Goal: Check status: Check status

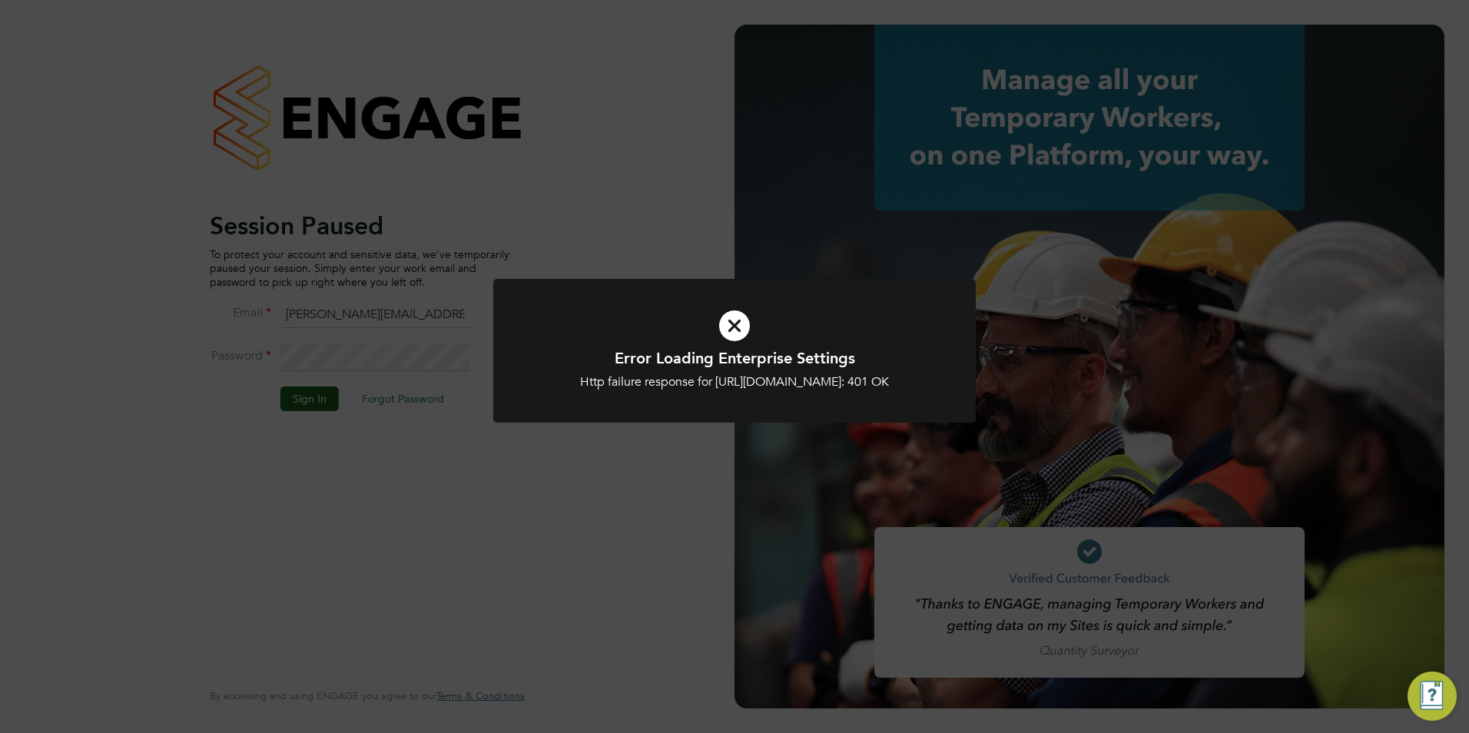
click at [725, 345] on icon at bounding box center [735, 326] width 400 height 60
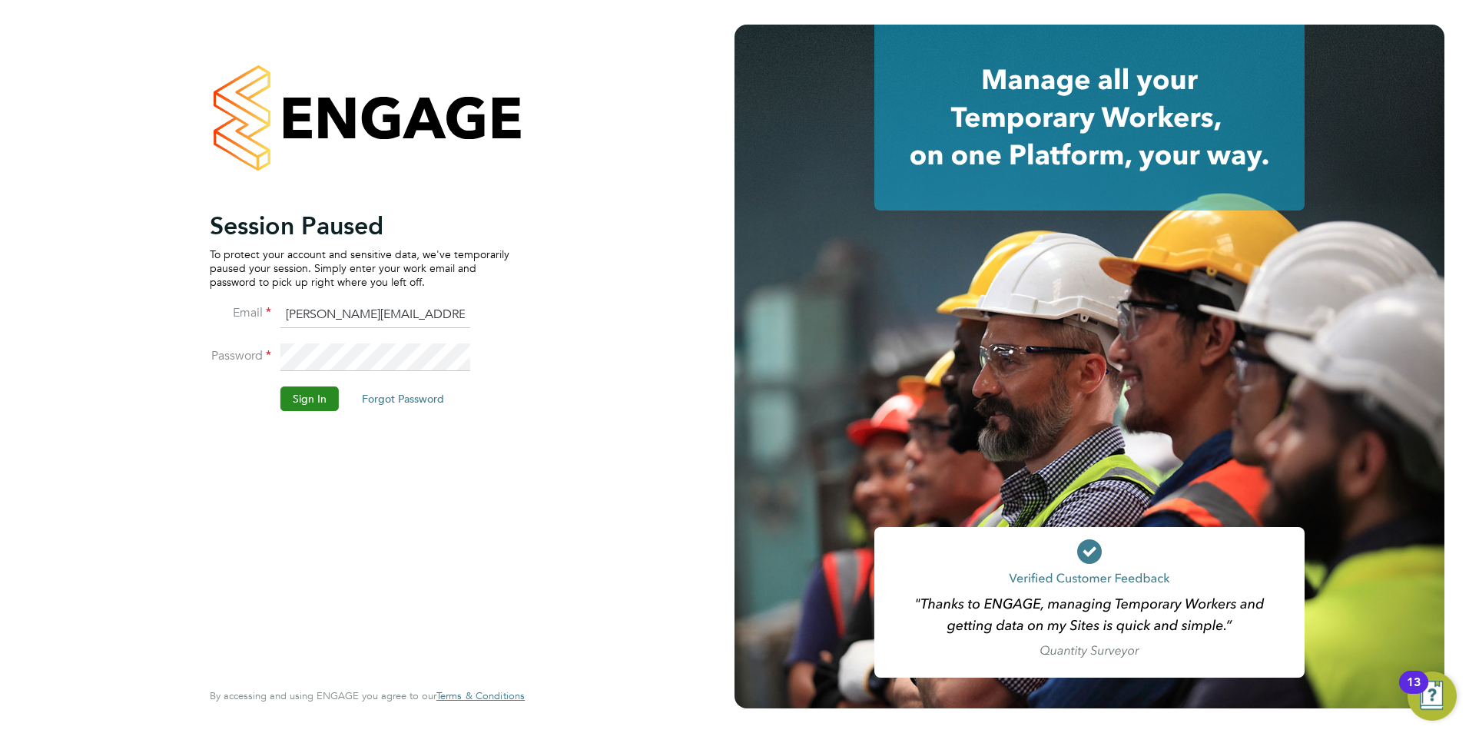
click at [335, 399] on button "Sign In" at bounding box center [309, 398] width 58 height 25
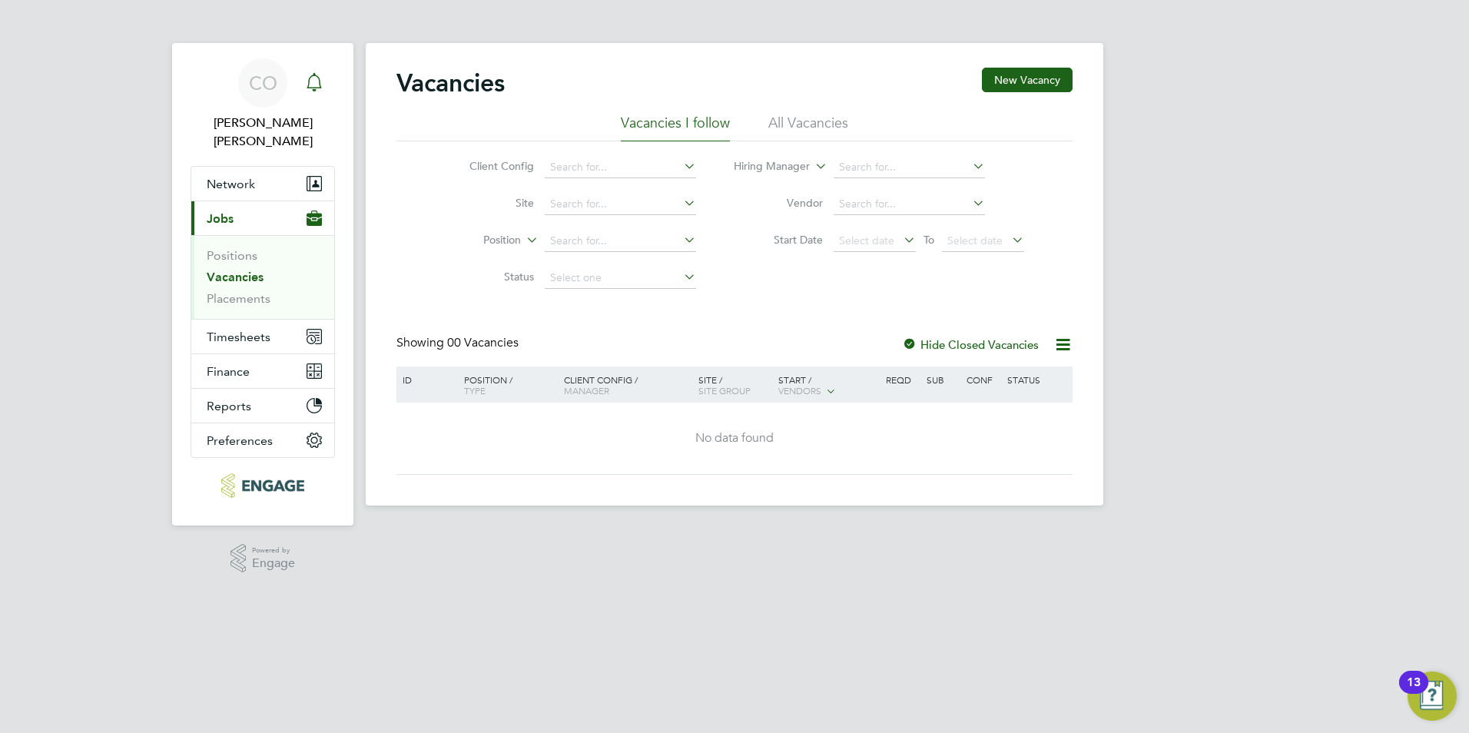
click at [313, 81] on icon "Main navigation" at bounding box center [314, 82] width 18 height 18
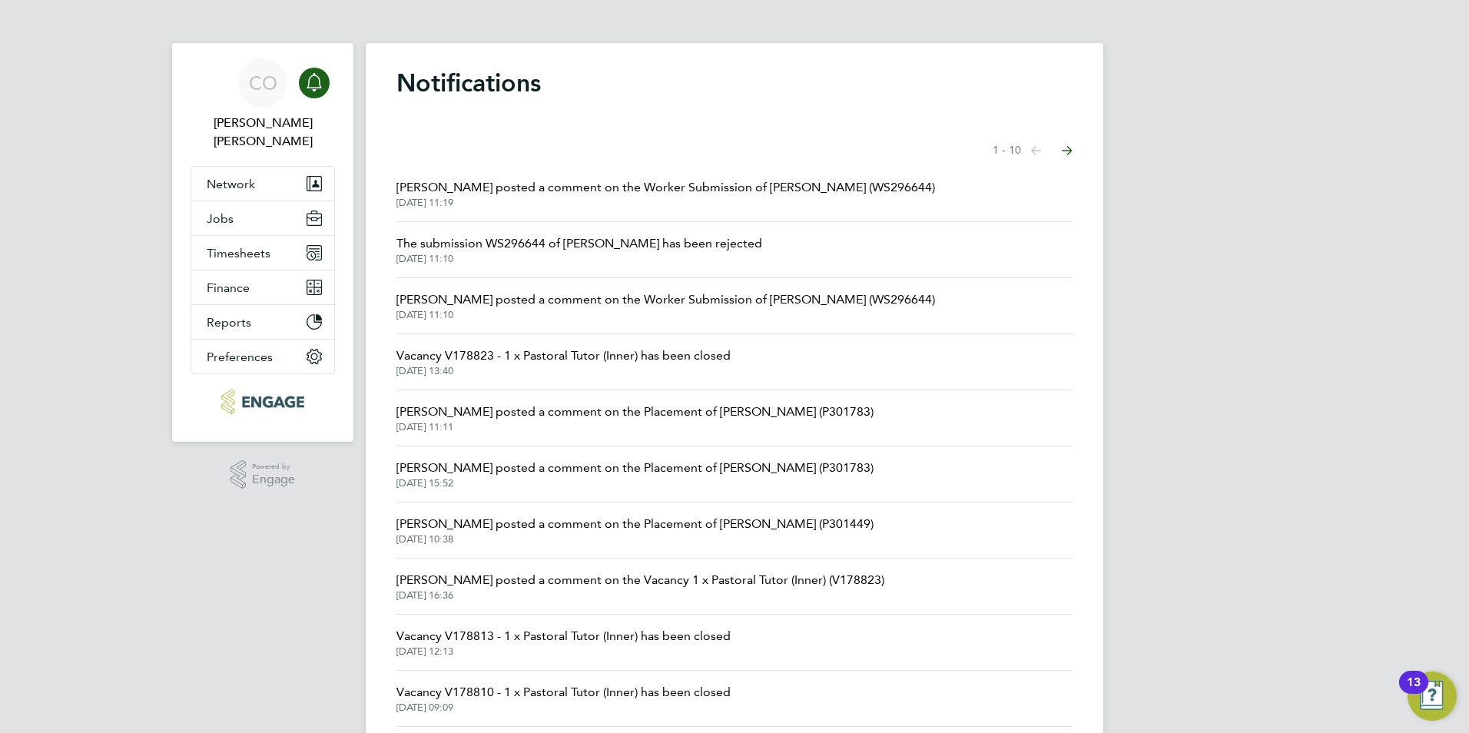
scroll to position [49, 0]
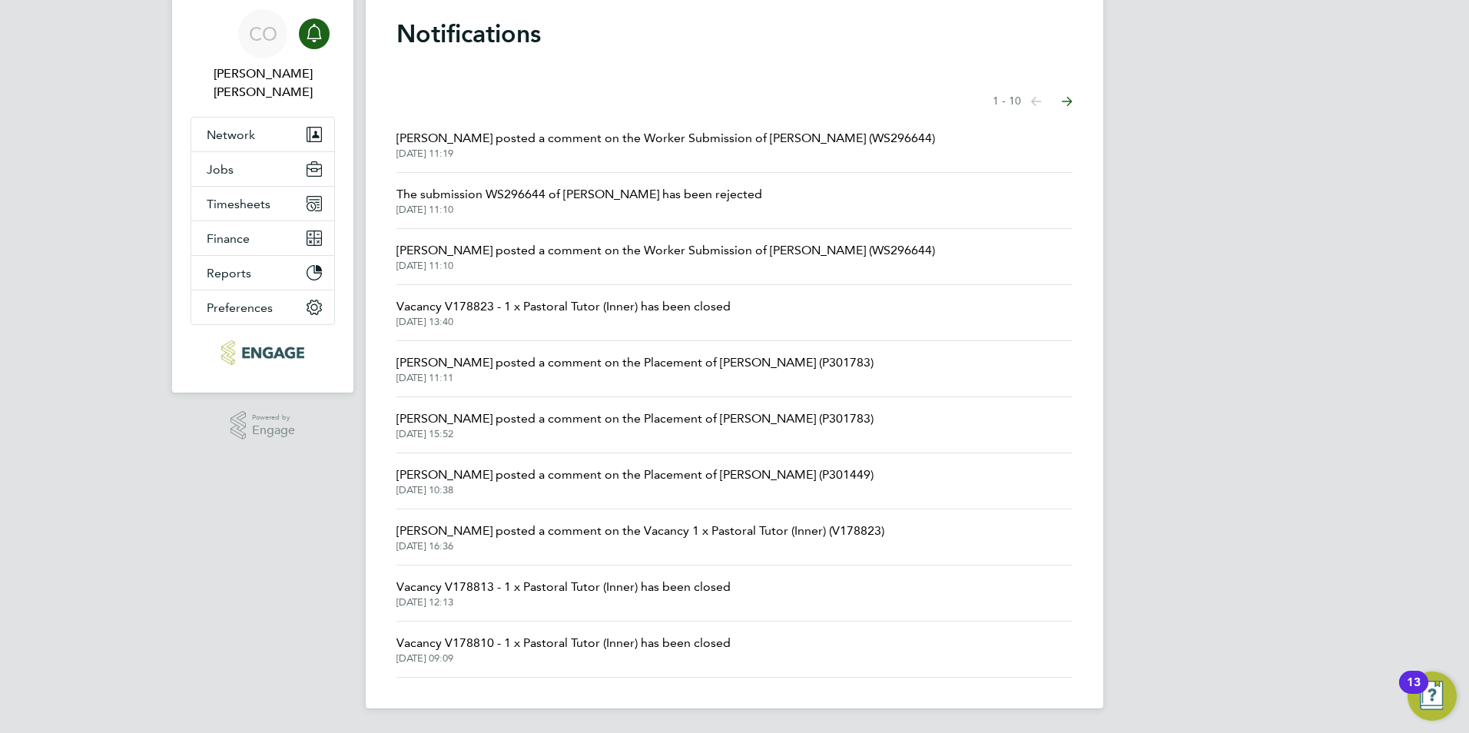
click at [629, 469] on span "[PERSON_NAME] posted a comment on the Placement of [PERSON_NAME] (P301449)" at bounding box center [634, 475] width 477 height 18
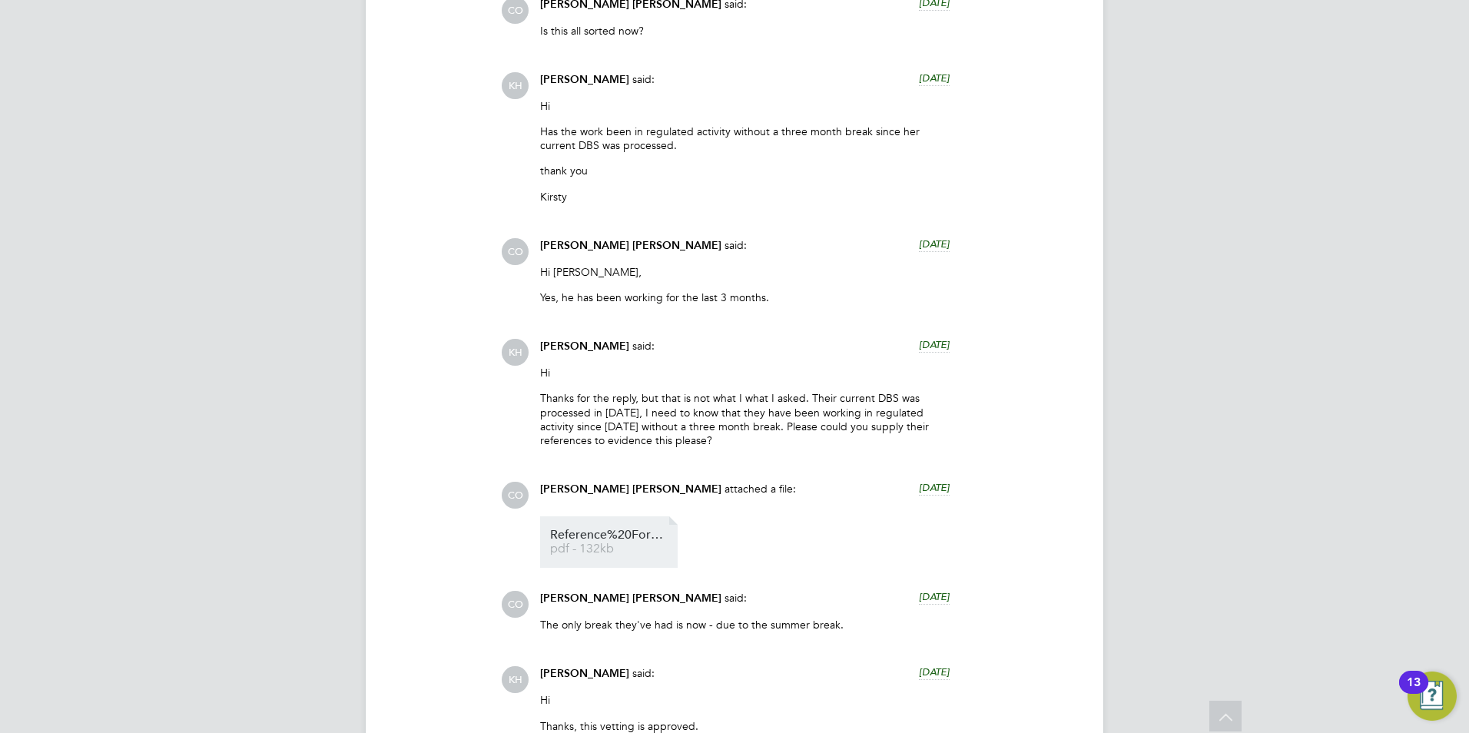
click at [638, 522] on li "Reference%20Form%20-%20Carbon%20Recruitment pdf - 132kb" at bounding box center [609, 541] width 138 height 51
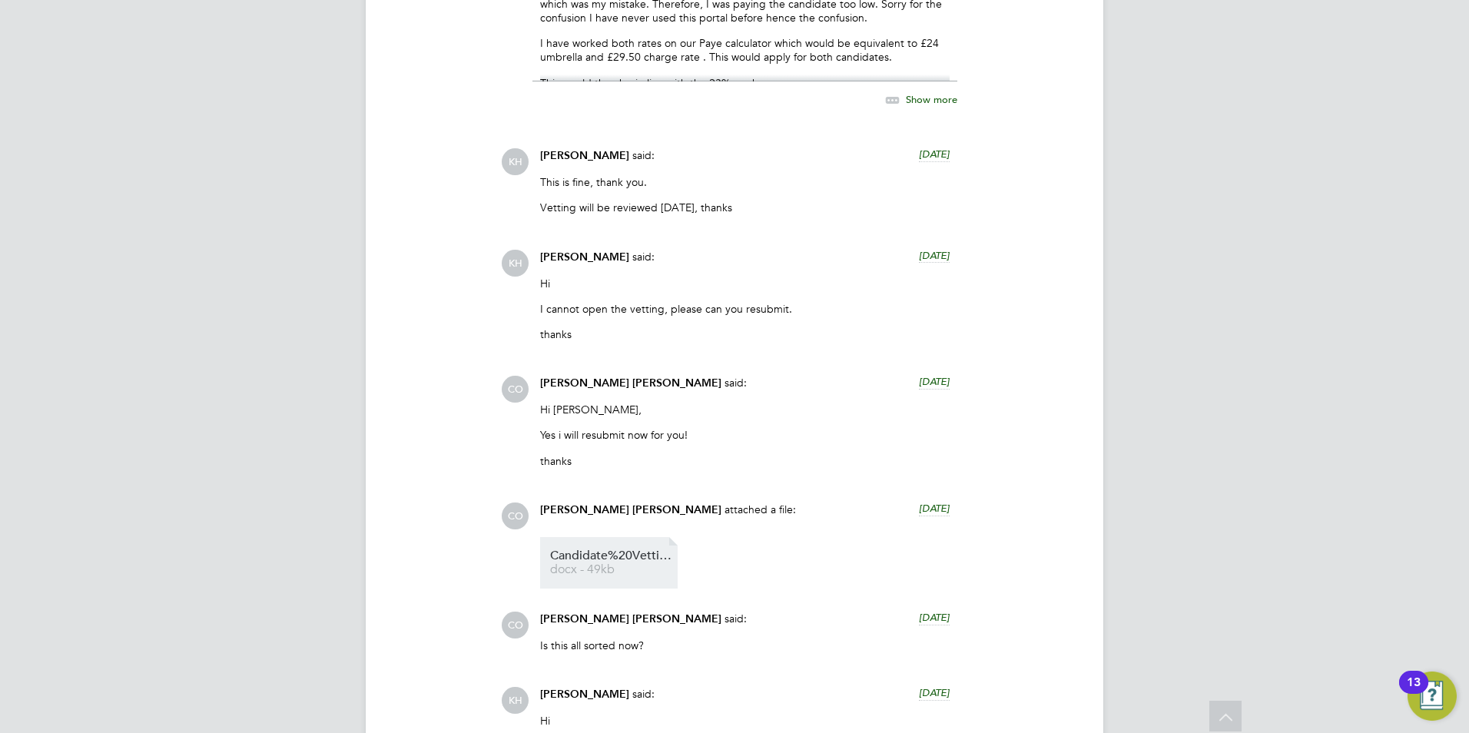
click at [595, 559] on span "Candidate%20Vetting%20Form-%20NCC-%20Andre" at bounding box center [611, 556] width 123 height 12
